Goal: Information Seeking & Learning: Learn about a topic

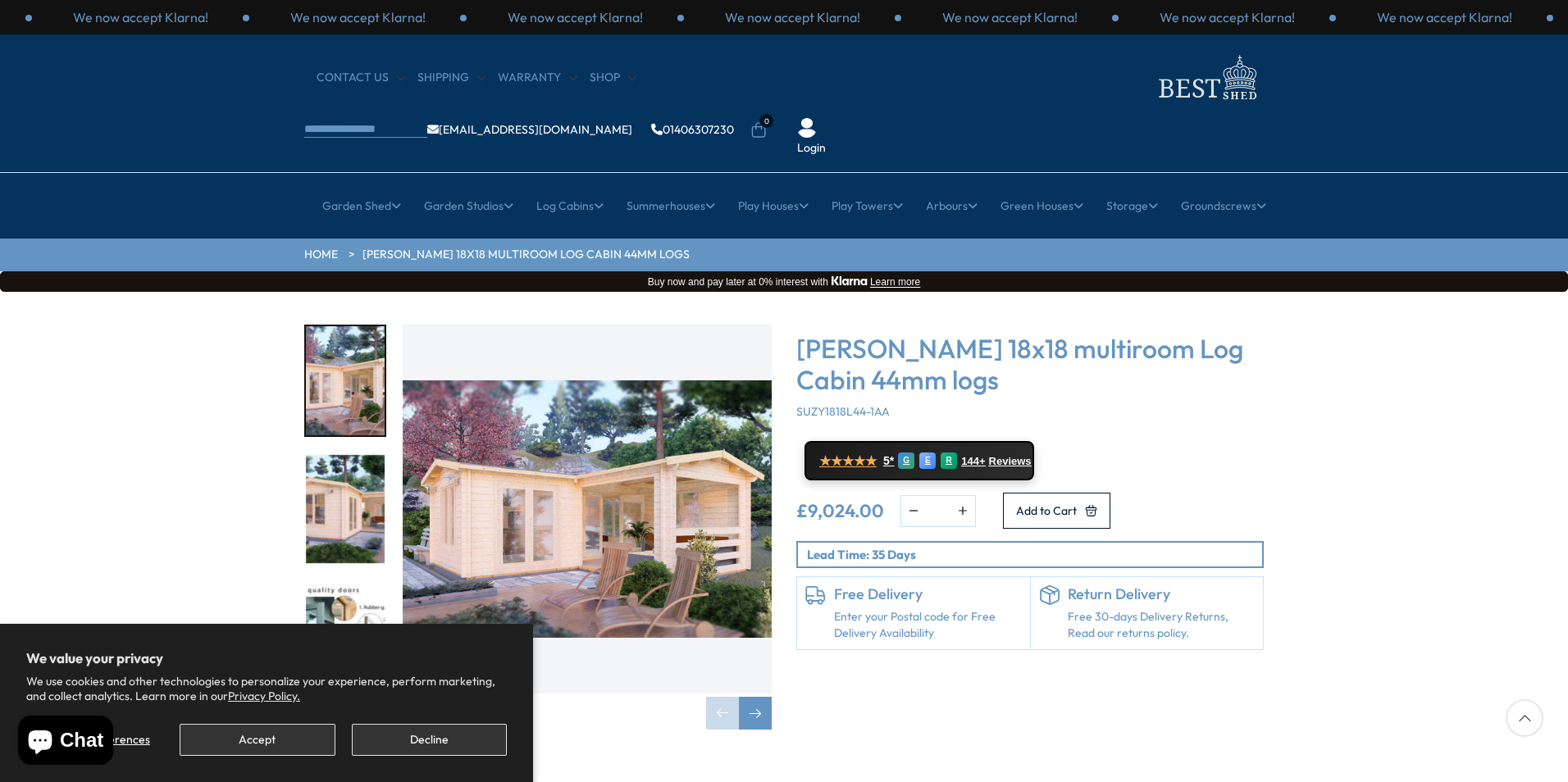
click at [697, 454] on img "1 / 7" at bounding box center [587, 509] width 369 height 369
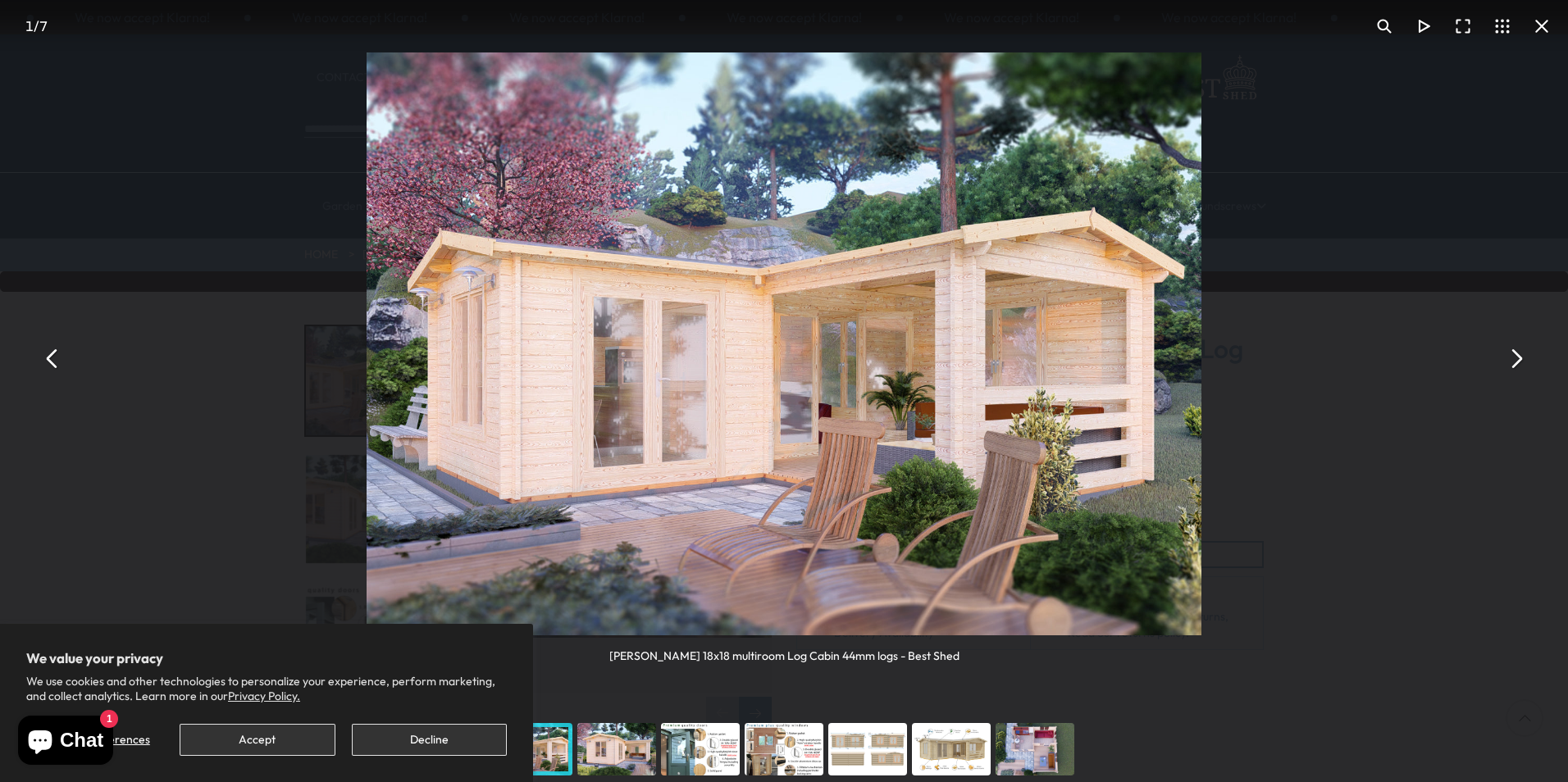
click at [1516, 358] on button "You can close this modal content with the ESC key" at bounding box center [1516, 358] width 40 height 40
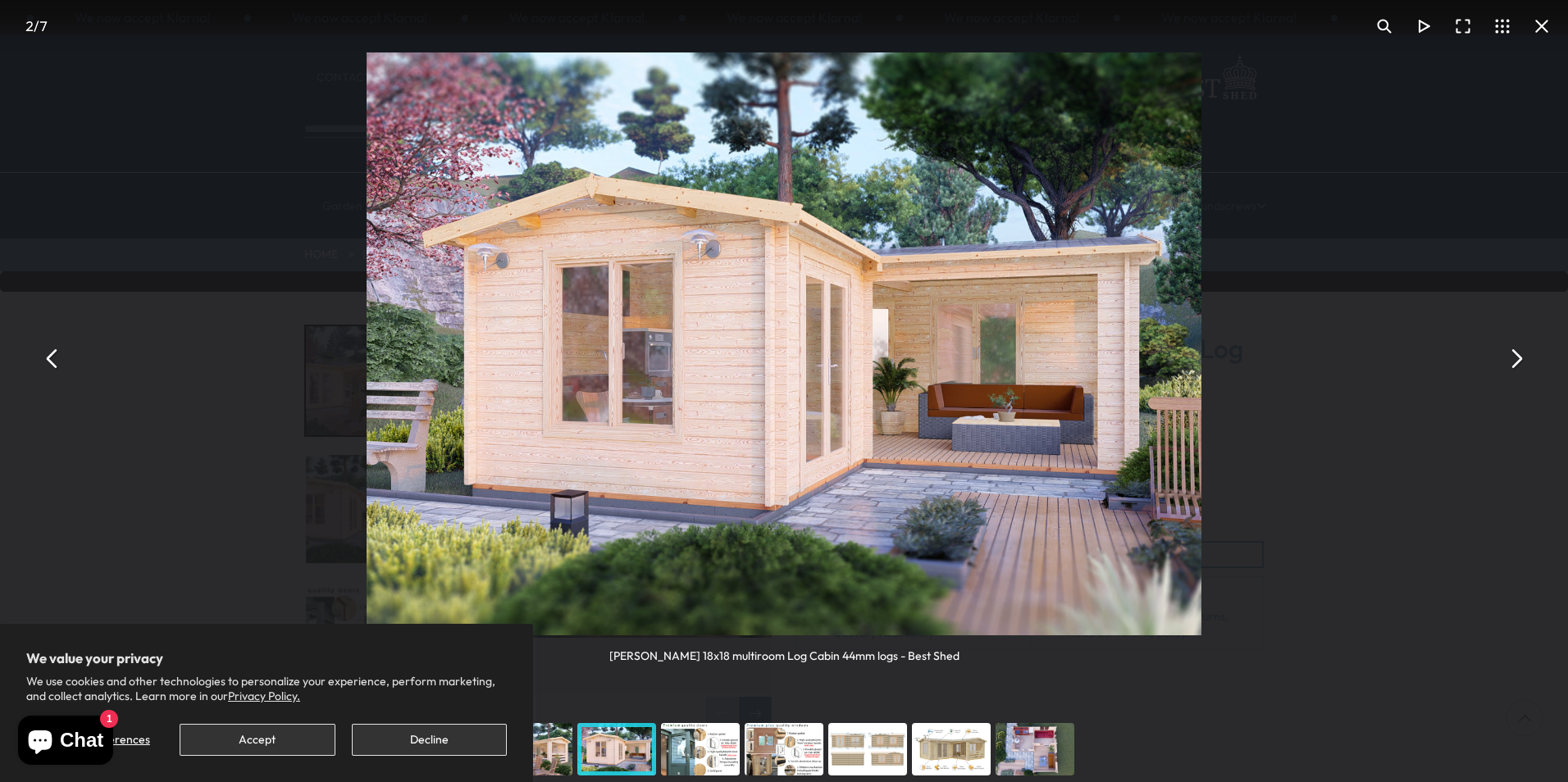
click at [1516, 358] on button "You can close this modal content with the ESC key" at bounding box center [1516, 358] width 40 height 40
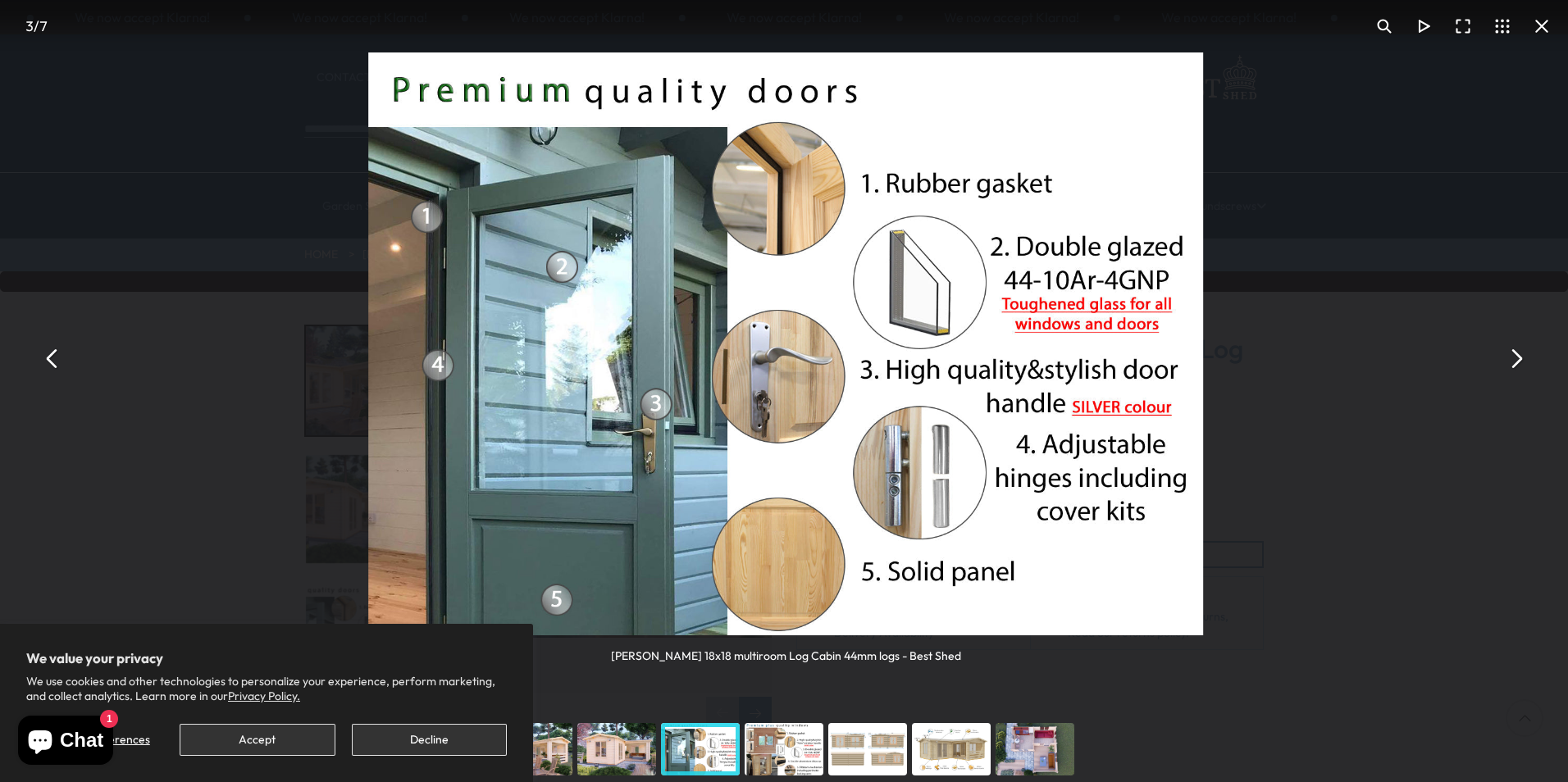
click at [1516, 358] on button "You can close this modal content with the ESC key" at bounding box center [1516, 358] width 40 height 40
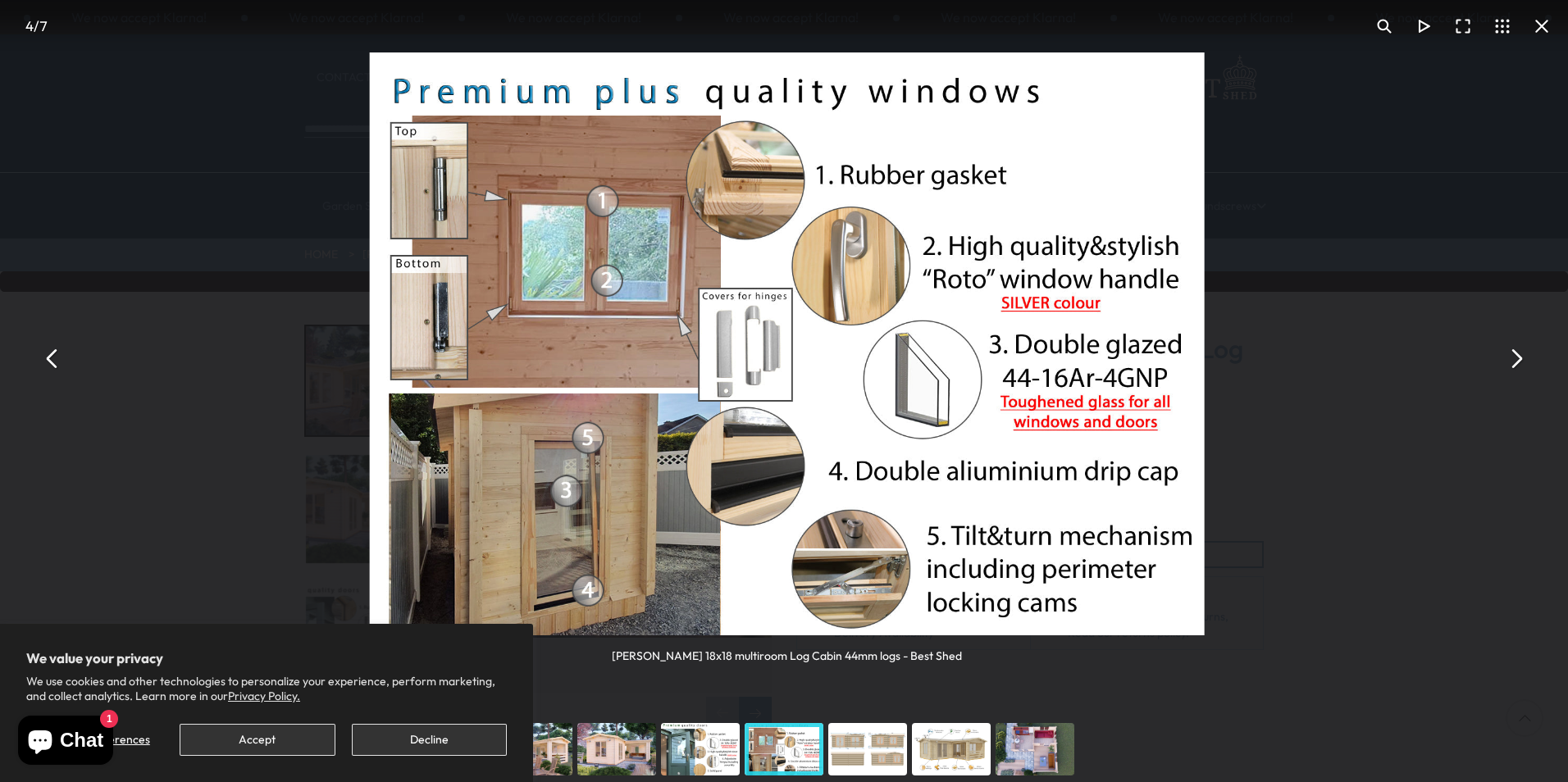
click at [1516, 358] on button "You can close this modal content with the ESC key" at bounding box center [1516, 358] width 40 height 40
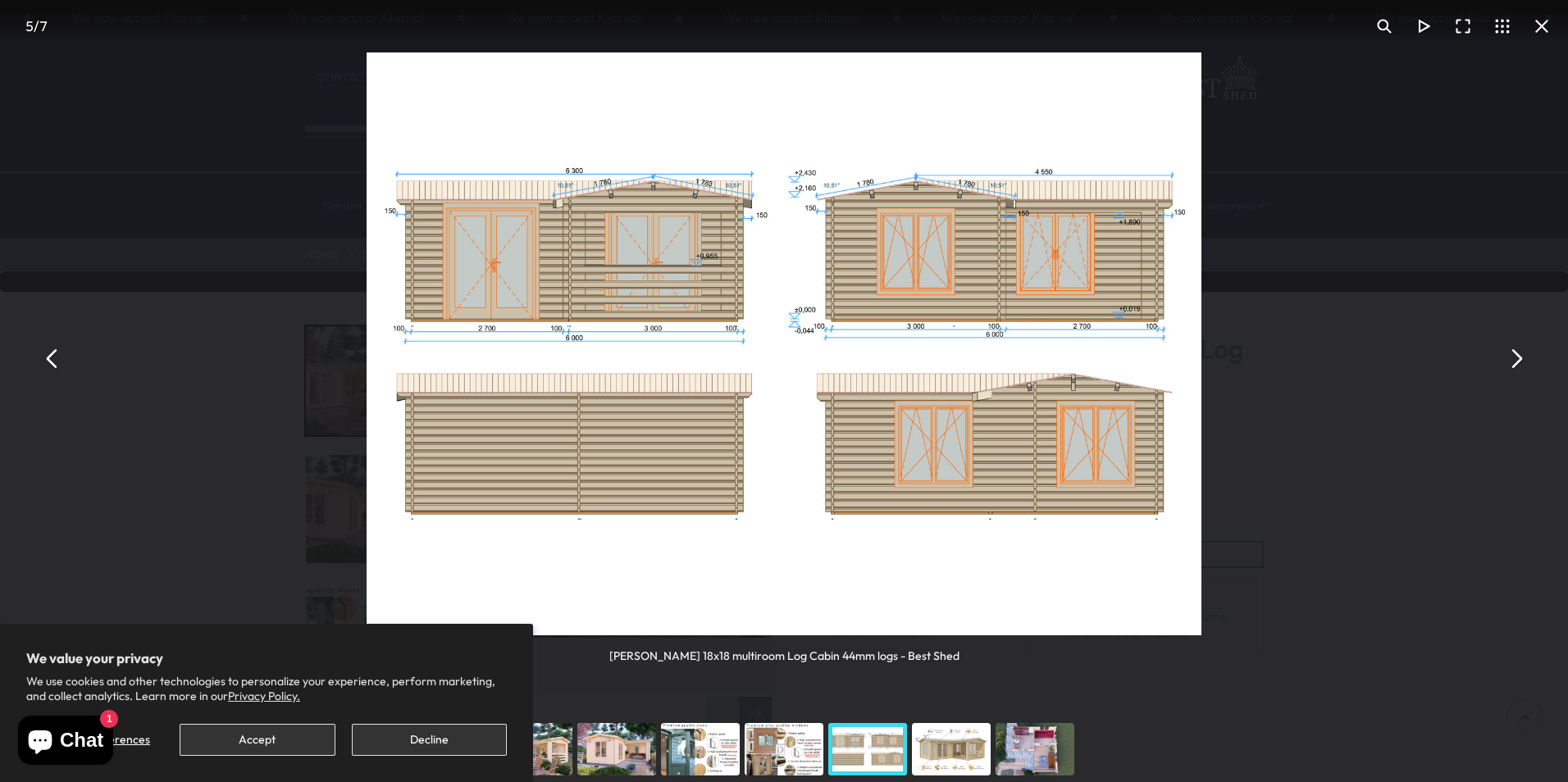
click at [1516, 358] on button "You can close this modal content with the ESC key" at bounding box center [1516, 358] width 40 height 40
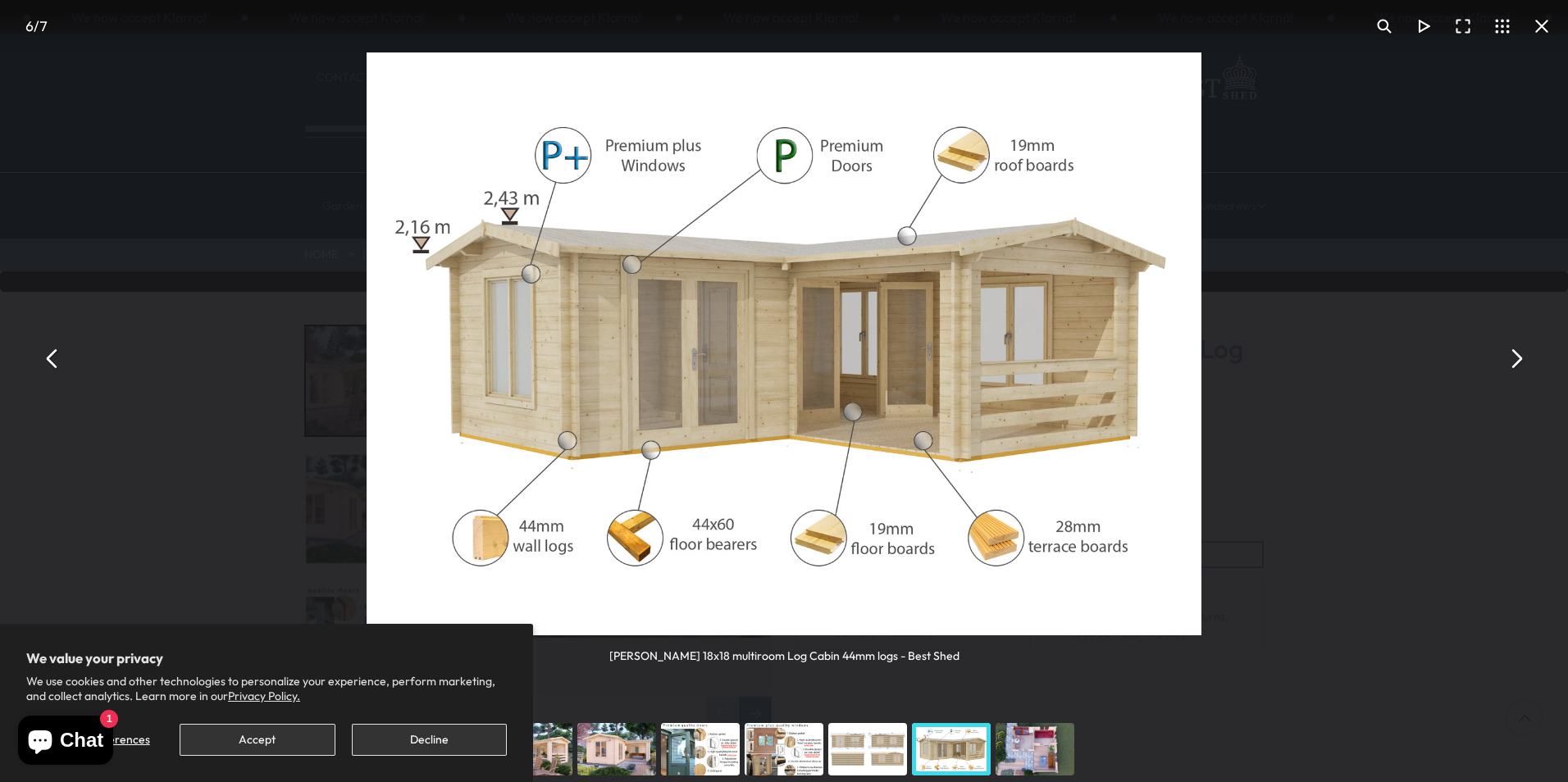
click at [1516, 358] on button "You can close this modal content with the ESC key" at bounding box center [1516, 358] width 40 height 40
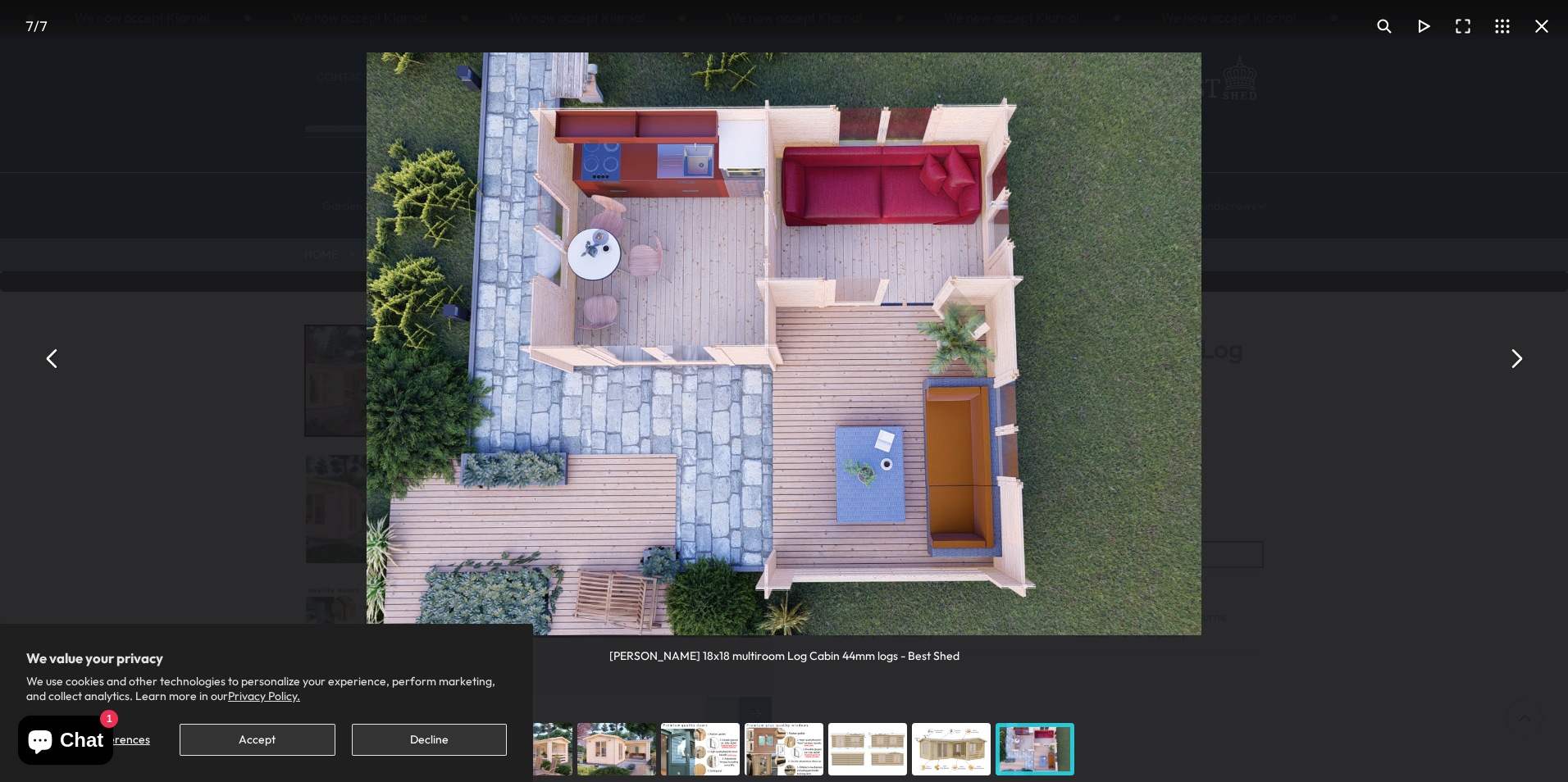
click at [1516, 358] on button "You can close this modal content with the ESC key" at bounding box center [1516, 358] width 40 height 40
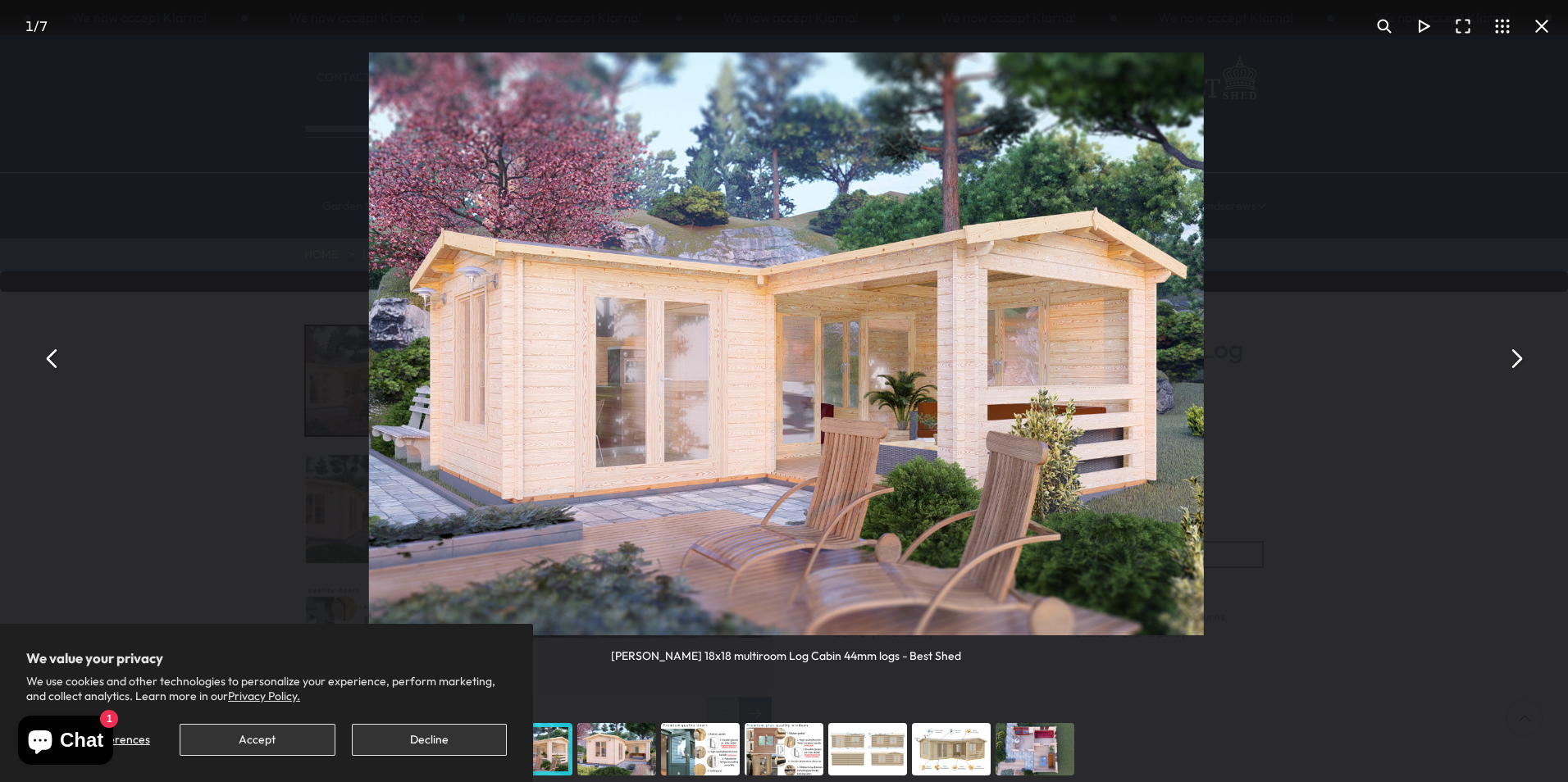
click at [1516, 358] on button "You can close this modal content with the ESC key" at bounding box center [1516, 358] width 40 height 40
